Goal: Information Seeking & Learning: Learn about a topic

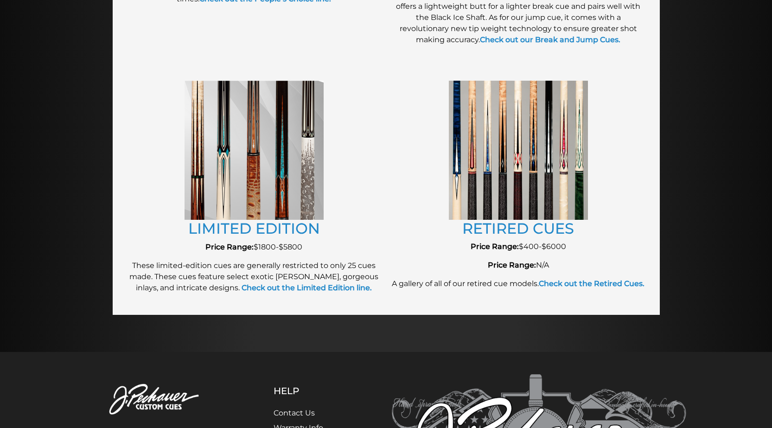
scroll to position [987, 0]
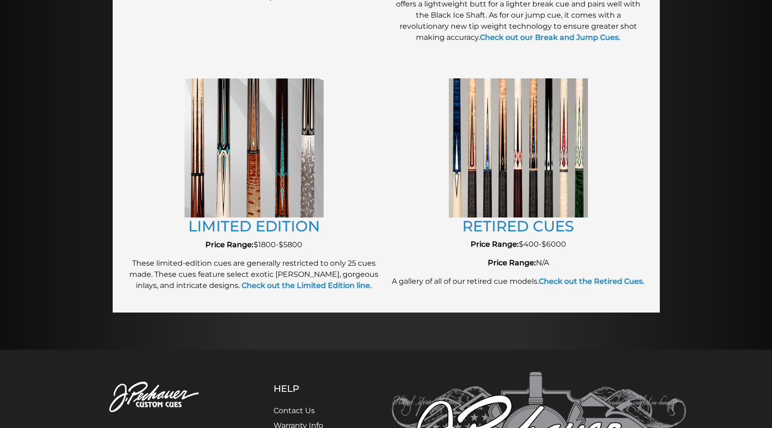
click at [488, 154] on img at bounding box center [518, 147] width 139 height 139
click at [530, 226] on link "RETIRED CUES" at bounding box center [518, 226] width 112 height 18
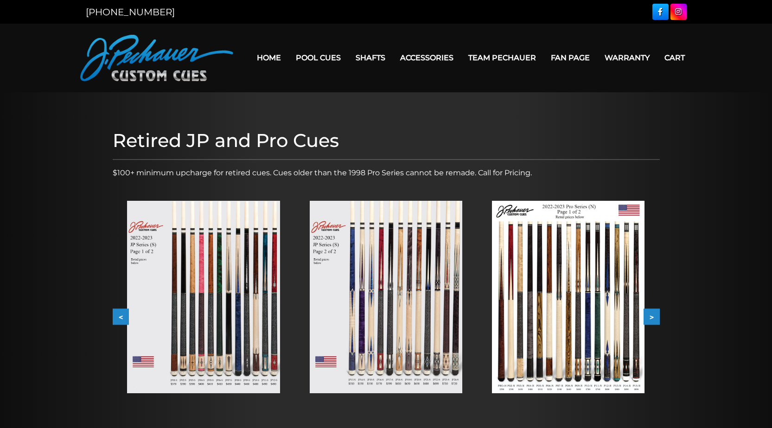
click at [650, 316] on button ">" at bounding box center [651, 317] width 16 height 16
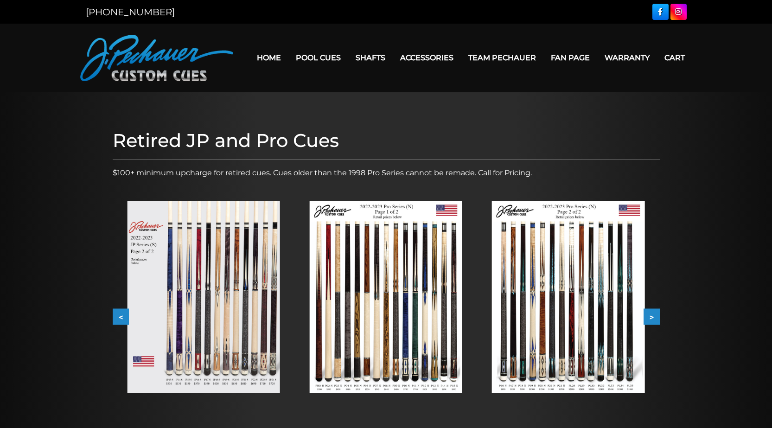
click at [650, 316] on button ">" at bounding box center [651, 317] width 16 height 16
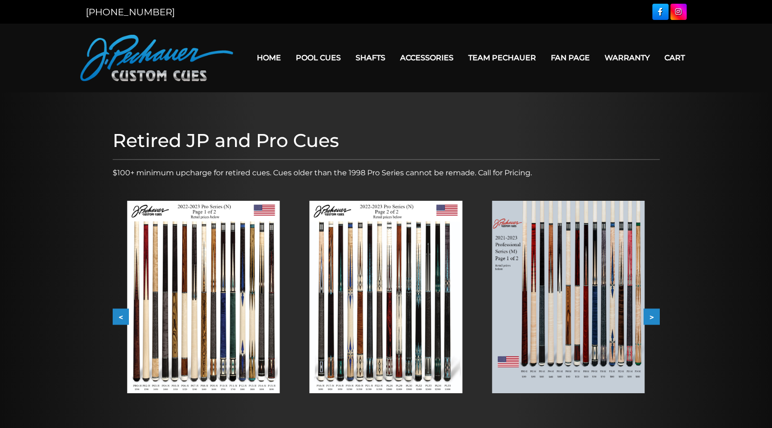
click at [650, 316] on button ">" at bounding box center [651, 317] width 16 height 16
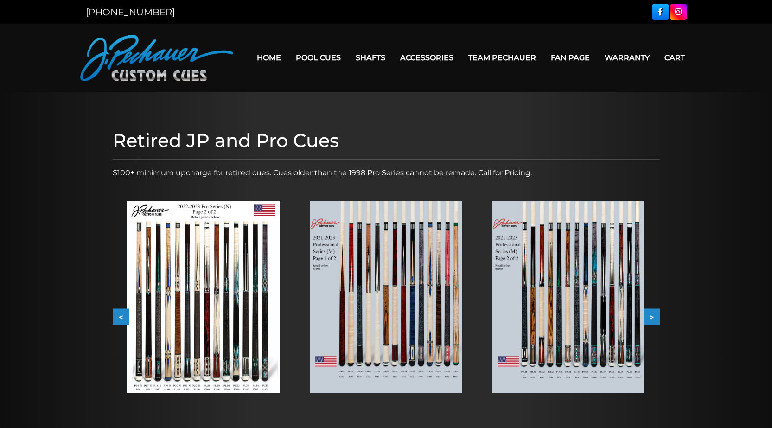
click at [649, 317] on button ">" at bounding box center [651, 317] width 16 height 16
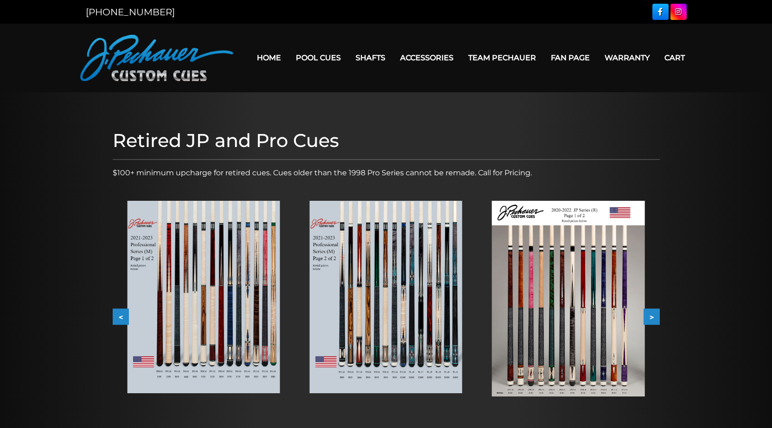
click at [649, 317] on button ">" at bounding box center [651, 317] width 16 height 16
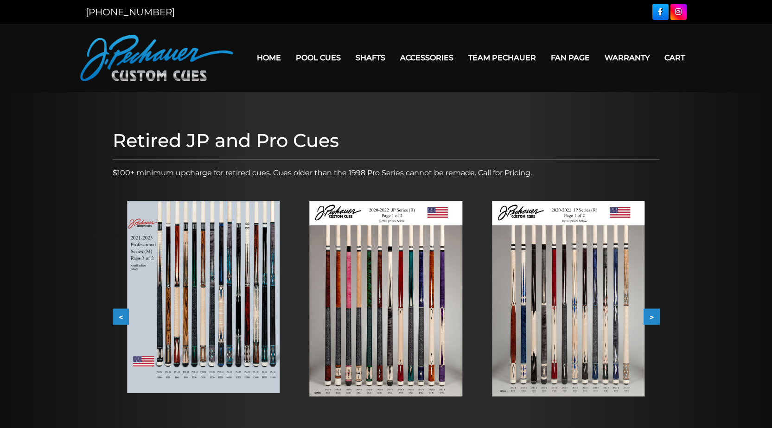
drag, startPoint x: 656, startPoint y: 317, endPoint x: 645, endPoint y: 321, distance: 12.0
click at [656, 316] on button ">" at bounding box center [651, 317] width 16 height 16
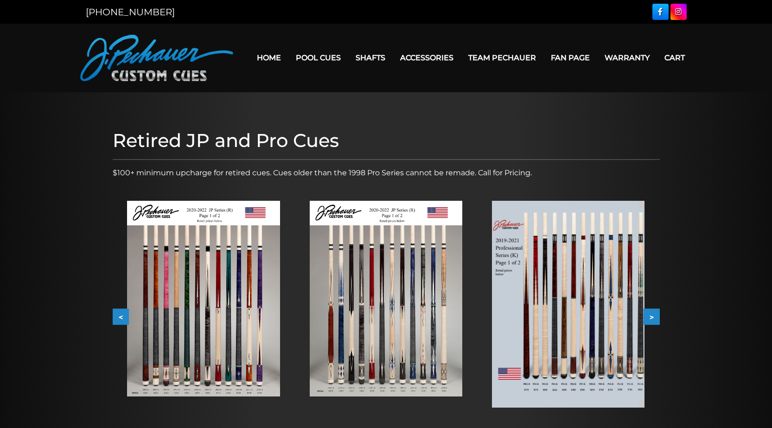
click at [654, 316] on button ">" at bounding box center [651, 317] width 16 height 16
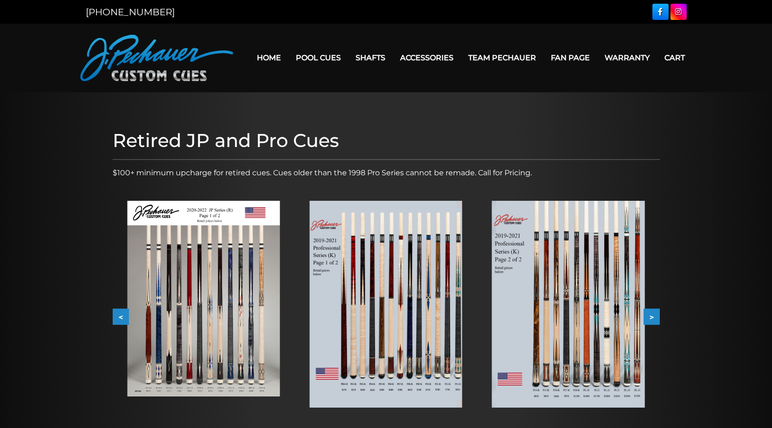
click at [655, 316] on button ">" at bounding box center [651, 317] width 16 height 16
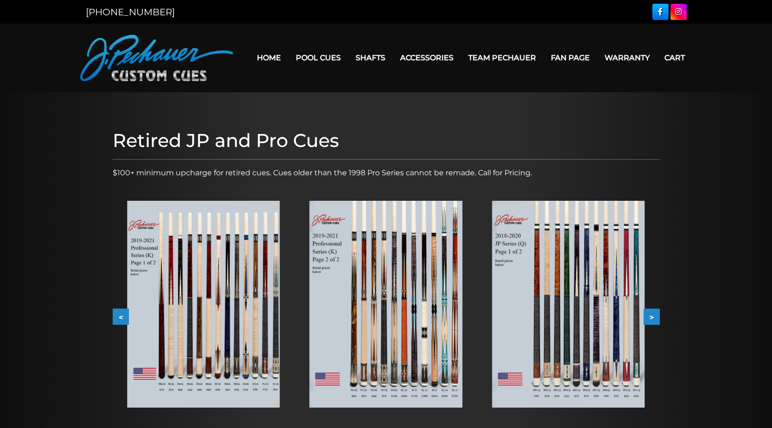
click at [656, 316] on button ">" at bounding box center [651, 317] width 16 height 16
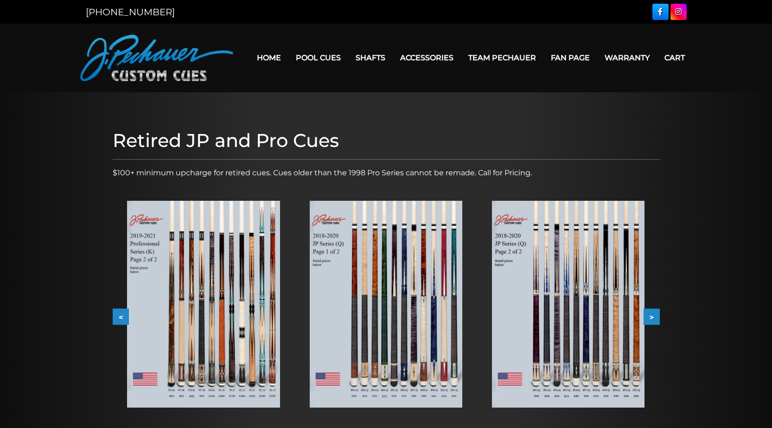
click at [656, 315] on button ">" at bounding box center [651, 317] width 16 height 16
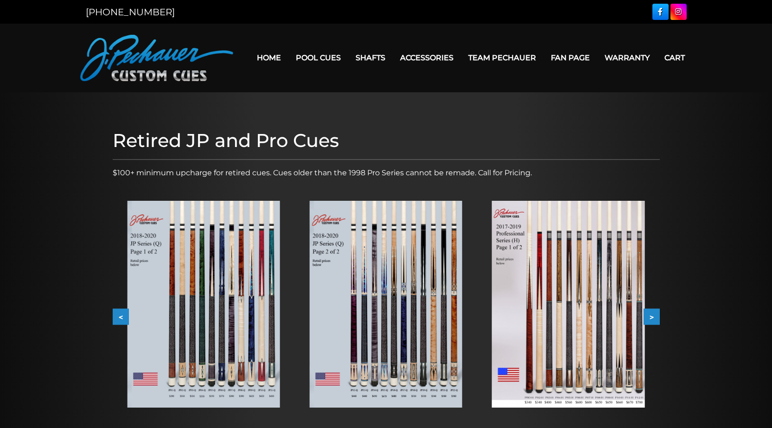
click at [656, 315] on button ">" at bounding box center [651, 317] width 16 height 16
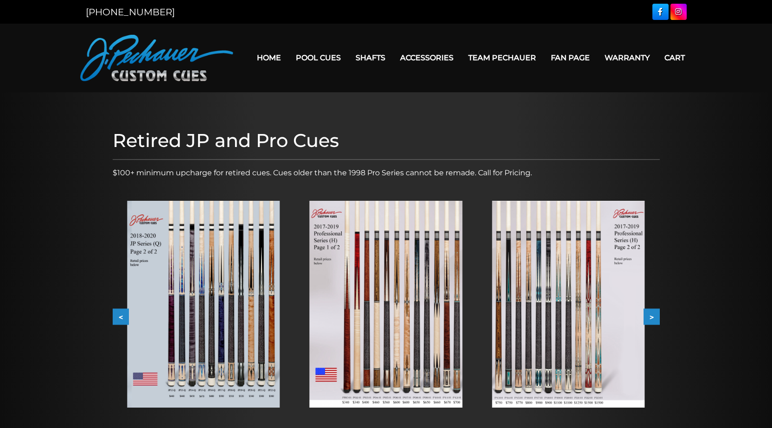
click at [656, 315] on button ">" at bounding box center [651, 317] width 16 height 16
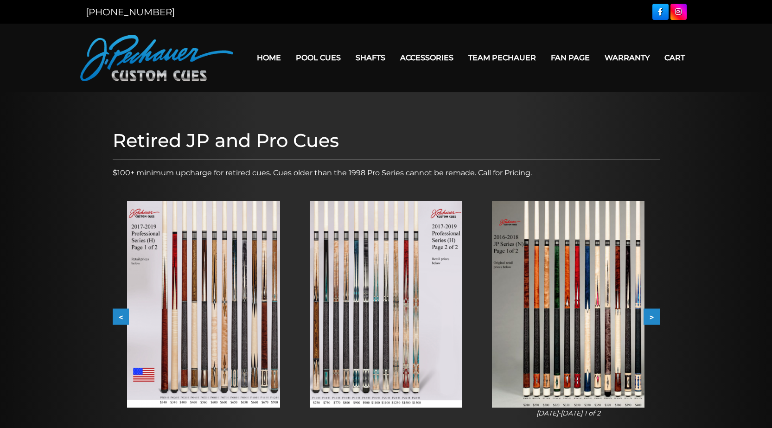
click at [656, 313] on button ">" at bounding box center [651, 317] width 16 height 16
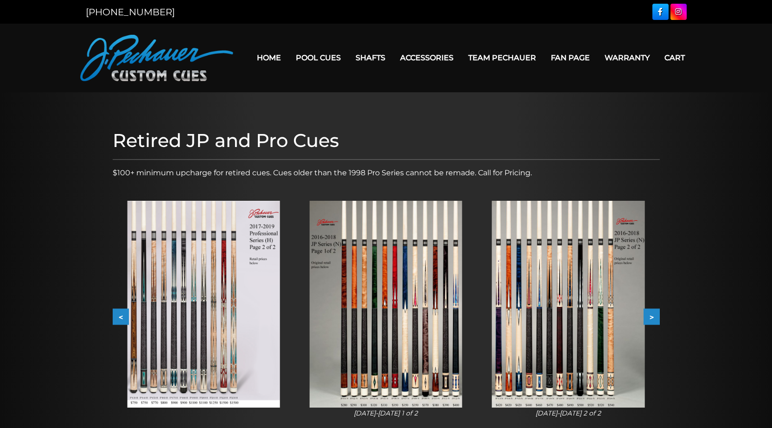
click at [654, 311] on button ">" at bounding box center [651, 317] width 16 height 16
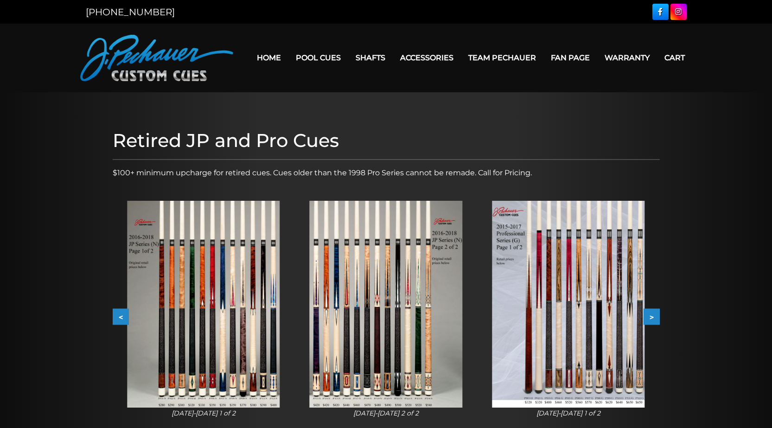
click at [648, 310] on button ">" at bounding box center [651, 317] width 16 height 16
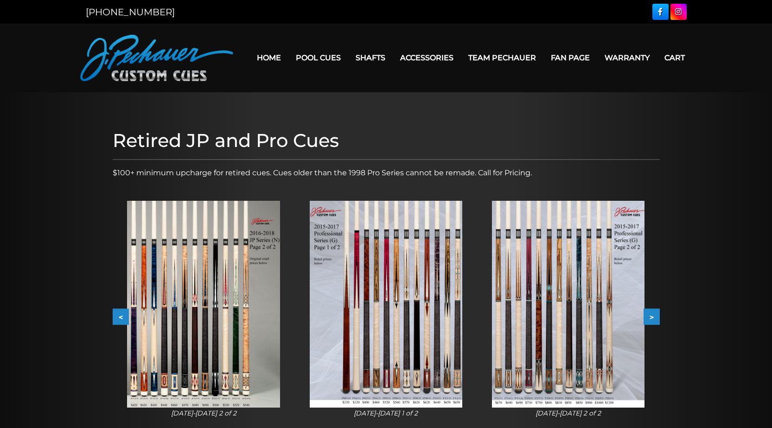
click at [646, 310] on button ">" at bounding box center [651, 317] width 16 height 16
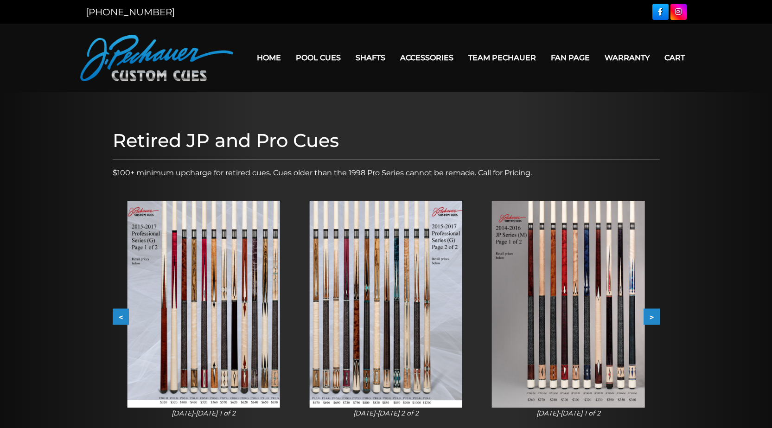
click at [646, 310] on button ">" at bounding box center [651, 317] width 16 height 16
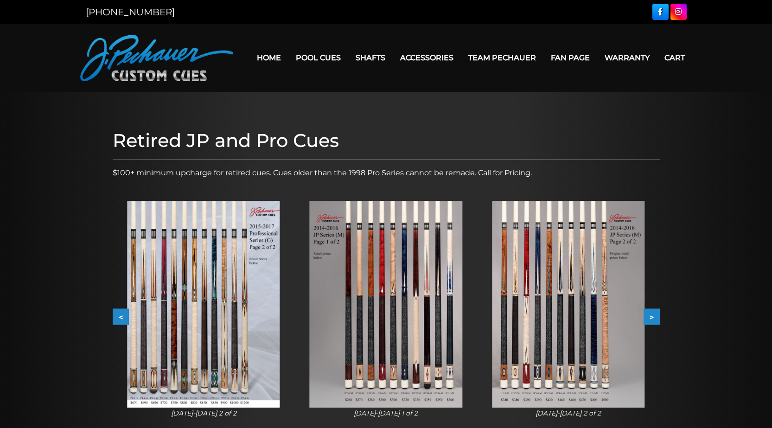
click at [646, 310] on button ">" at bounding box center [651, 317] width 16 height 16
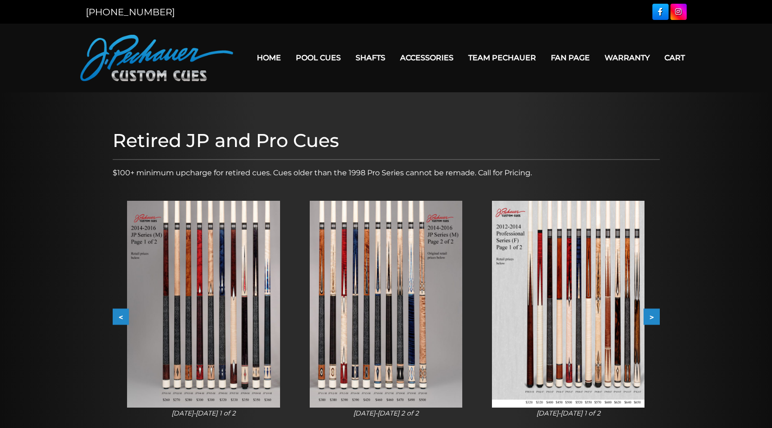
click at [640, 307] on div "< > slide 22 to 24 of 53 [DATE]-[DATE] 1 of 2 [DATE]-[DATE] 2 of 2 [DATE]-[DATE…" at bounding box center [386, 316] width 547 height 261
click at [649, 310] on button ">" at bounding box center [651, 317] width 16 height 16
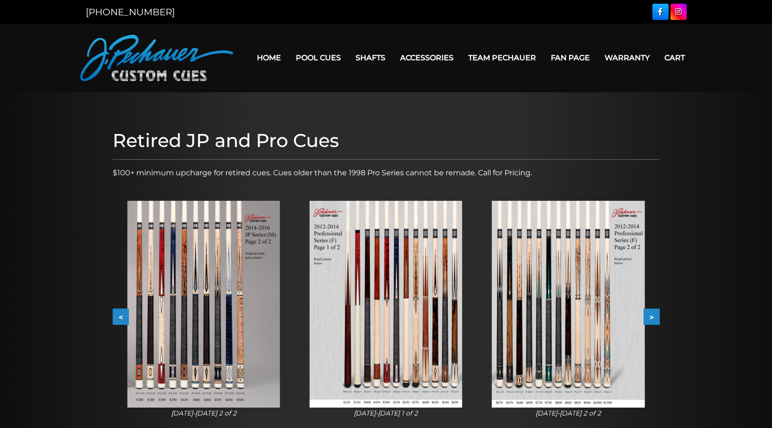
click at [648, 310] on button ">" at bounding box center [651, 317] width 16 height 16
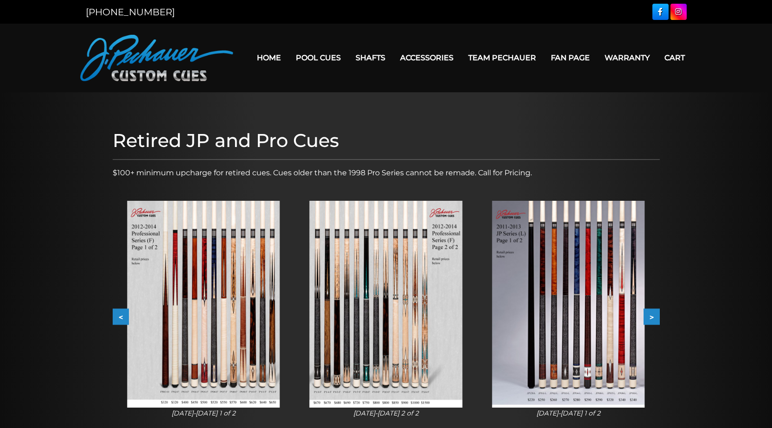
click at [648, 309] on button ">" at bounding box center [651, 317] width 16 height 16
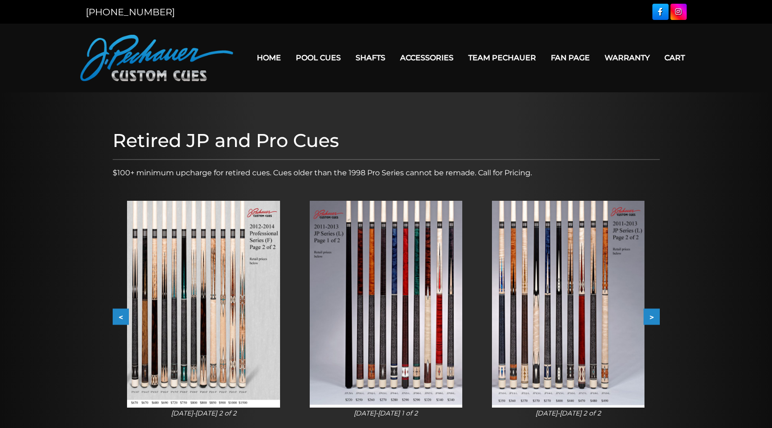
drag, startPoint x: 609, startPoint y: 305, endPoint x: -15, endPoint y: 378, distance: 628.1
drag, startPoint x: -15, startPoint y: 378, endPoint x: 652, endPoint y: 319, distance: 669.5
click at [652, 319] on button ">" at bounding box center [651, 317] width 16 height 16
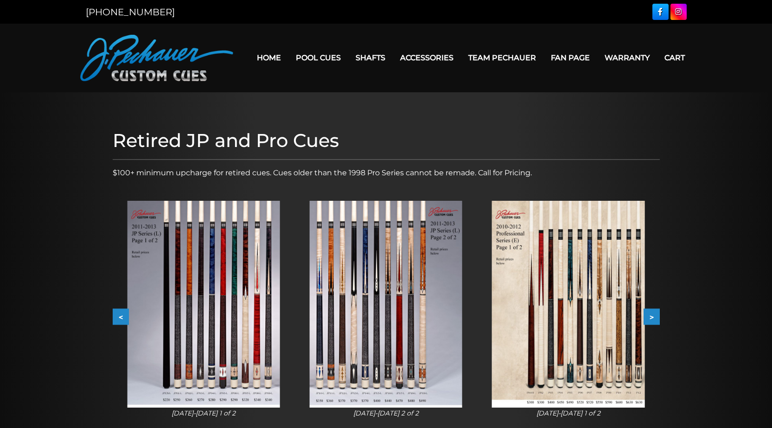
click at [652, 318] on button ">" at bounding box center [651, 317] width 16 height 16
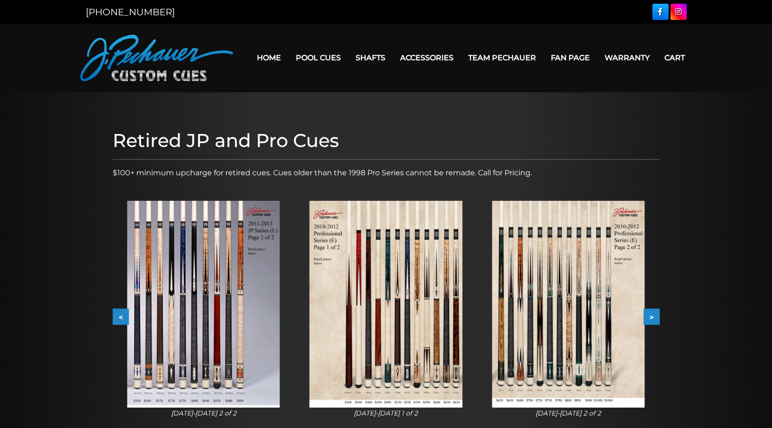
click at [652, 318] on button ">" at bounding box center [651, 317] width 16 height 16
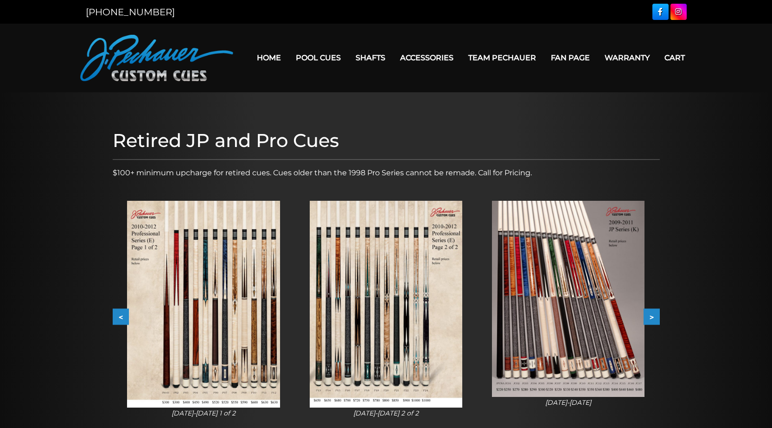
click at [652, 318] on button ">" at bounding box center [651, 317] width 16 height 16
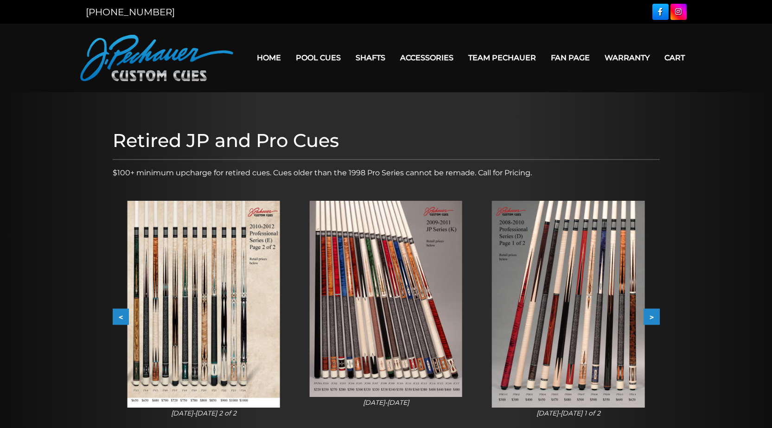
click at [652, 318] on button ">" at bounding box center [651, 317] width 16 height 16
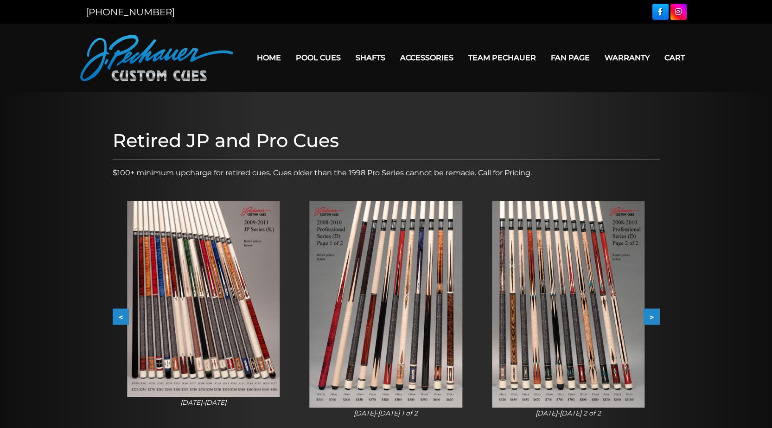
click at [652, 318] on button ">" at bounding box center [651, 317] width 16 height 16
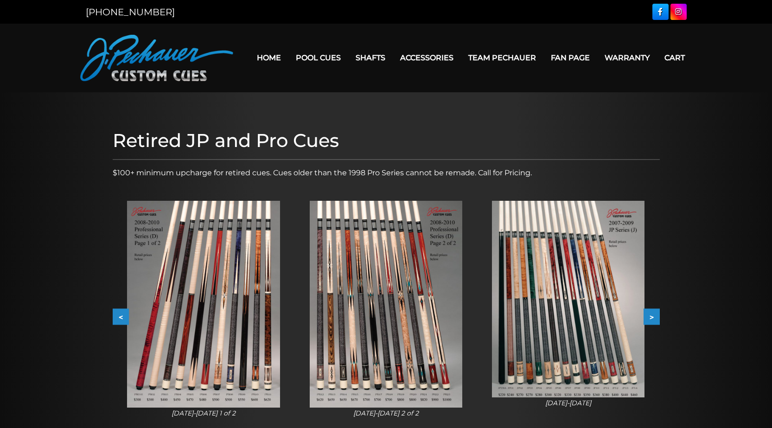
click at [652, 317] on button ">" at bounding box center [651, 317] width 16 height 16
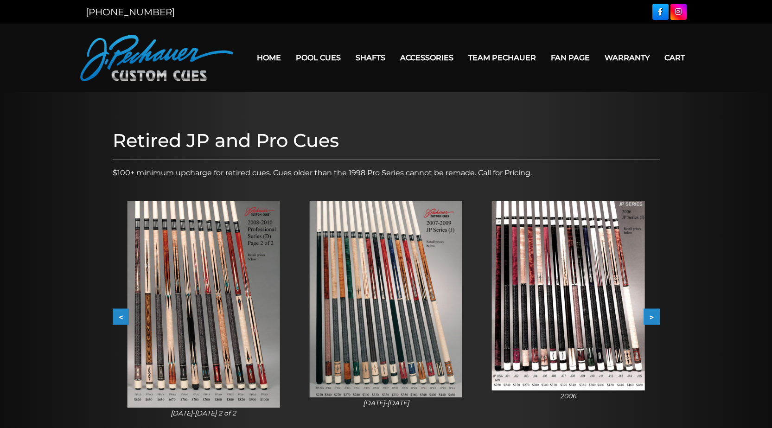
click at [652, 317] on button ">" at bounding box center [651, 317] width 16 height 16
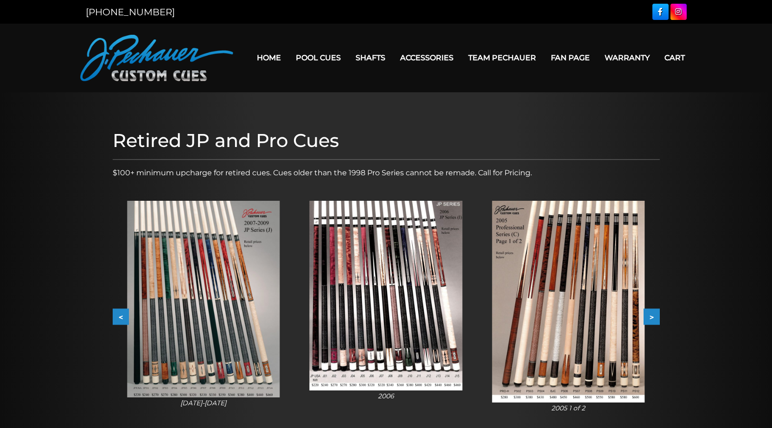
click at [652, 318] on button ">" at bounding box center [651, 317] width 16 height 16
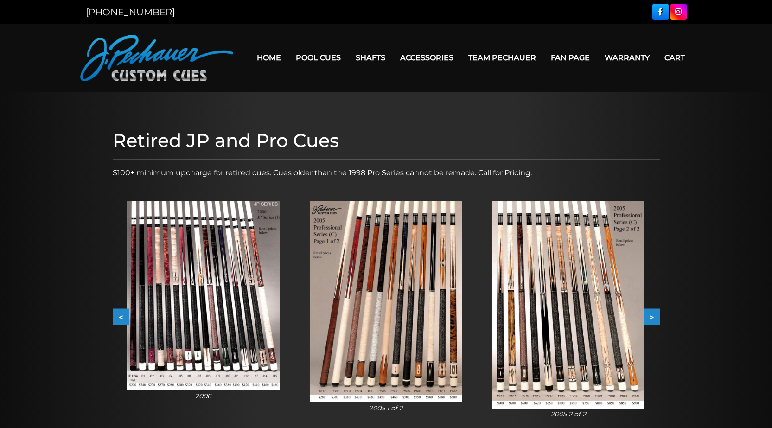
click at [652, 318] on button ">" at bounding box center [651, 317] width 16 height 16
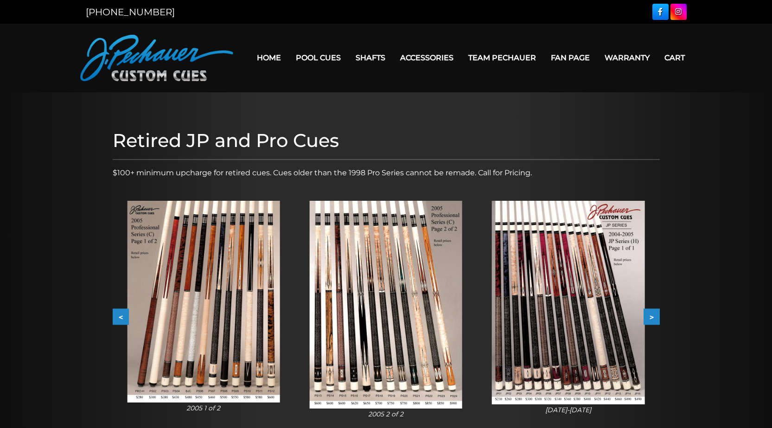
click at [649, 316] on button ">" at bounding box center [651, 317] width 16 height 16
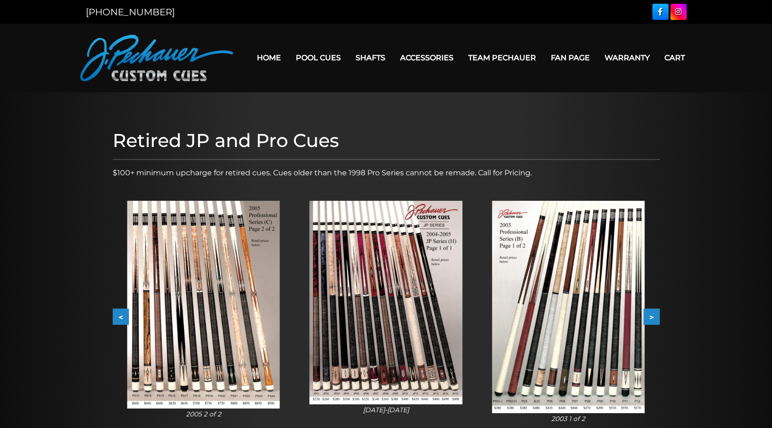
click at [645, 316] on button ">" at bounding box center [651, 317] width 16 height 16
